Goal: Book appointment/travel/reservation

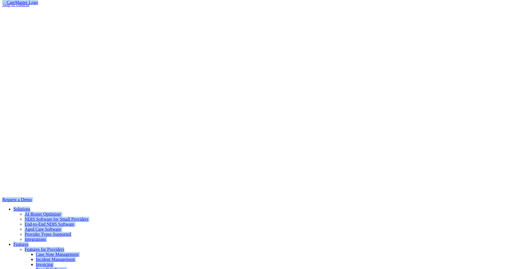
drag, startPoint x: 459, startPoint y: 7, endPoint x: 555, endPoint y: 16, distance: 96.6
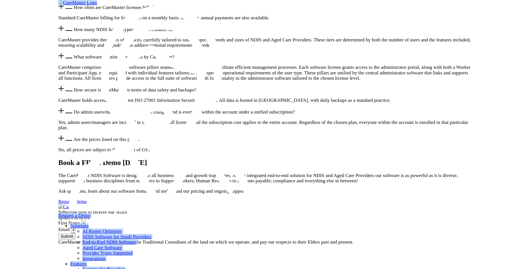
scroll to position [2013, 0]
